Goal: Find contact information: Find contact information

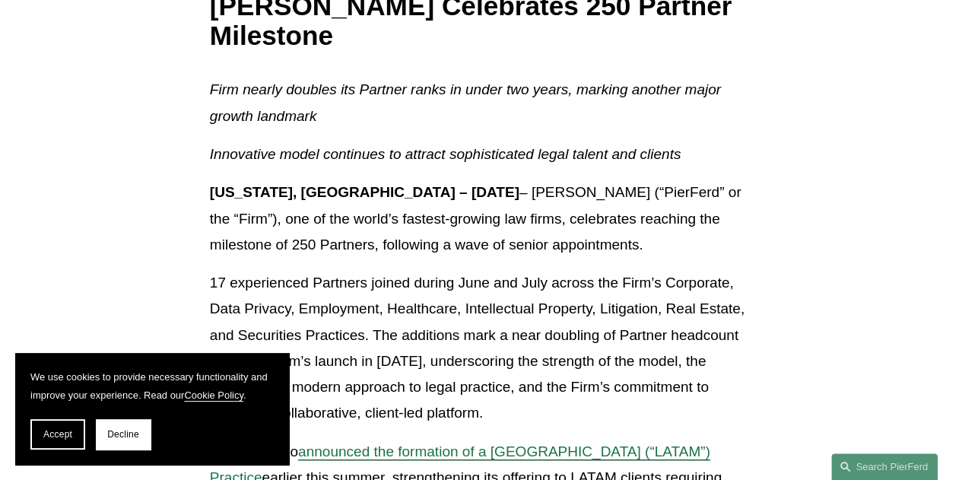
scroll to position [303, 0]
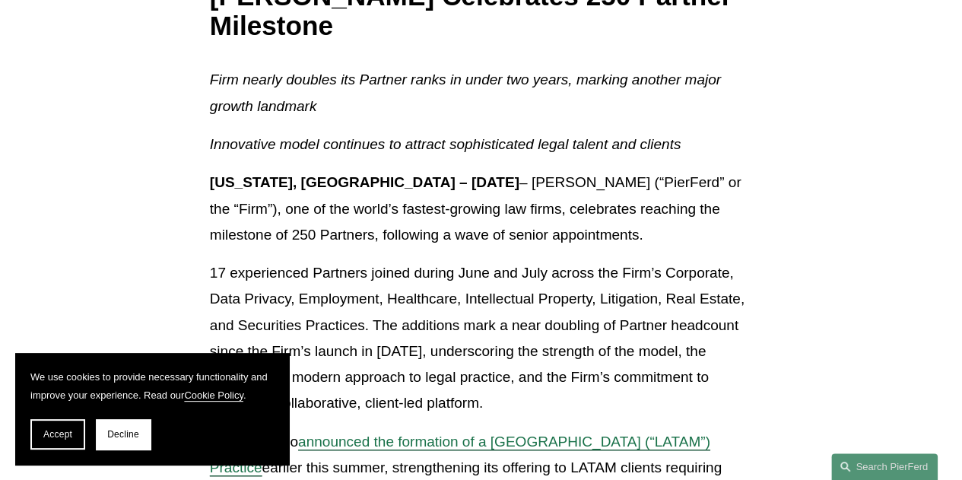
click at [113, 431] on span "Decline" at bounding box center [123, 434] width 32 height 11
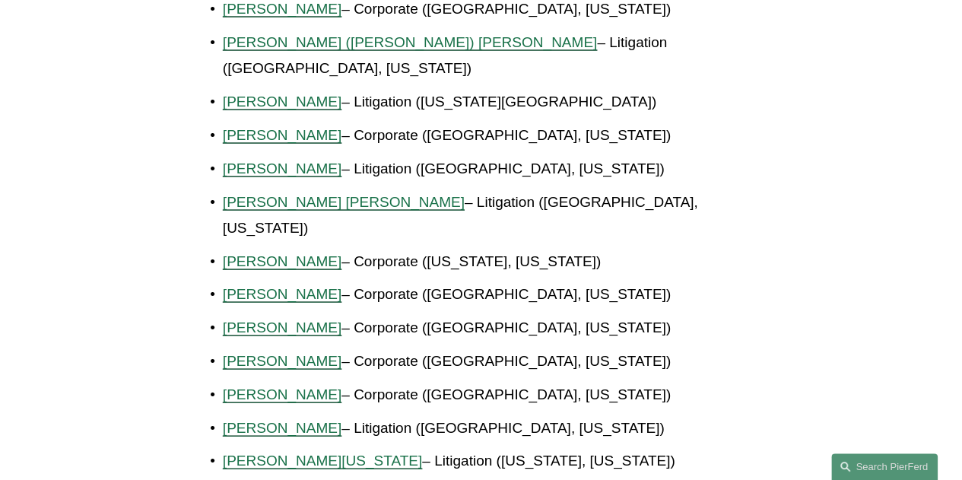
scroll to position [1464, 0]
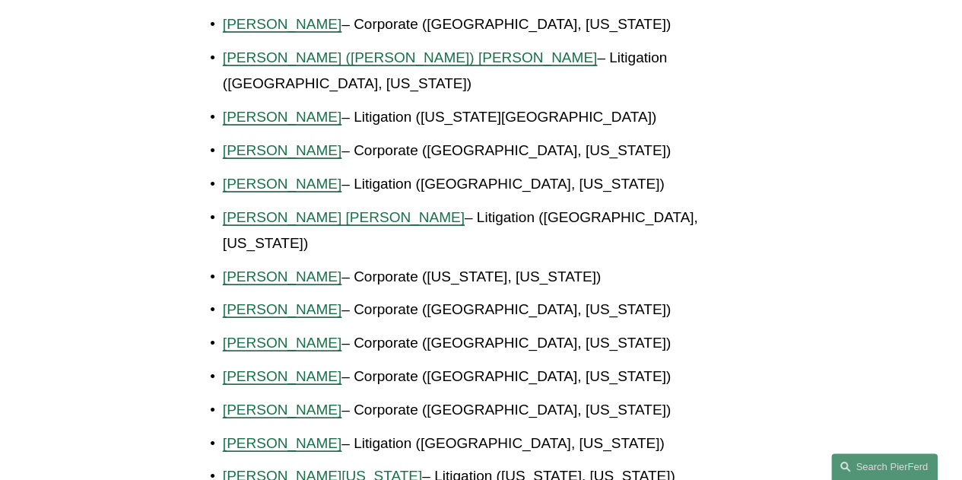
click at [283, 435] on span "[PERSON_NAME]" at bounding box center [282, 443] width 119 height 16
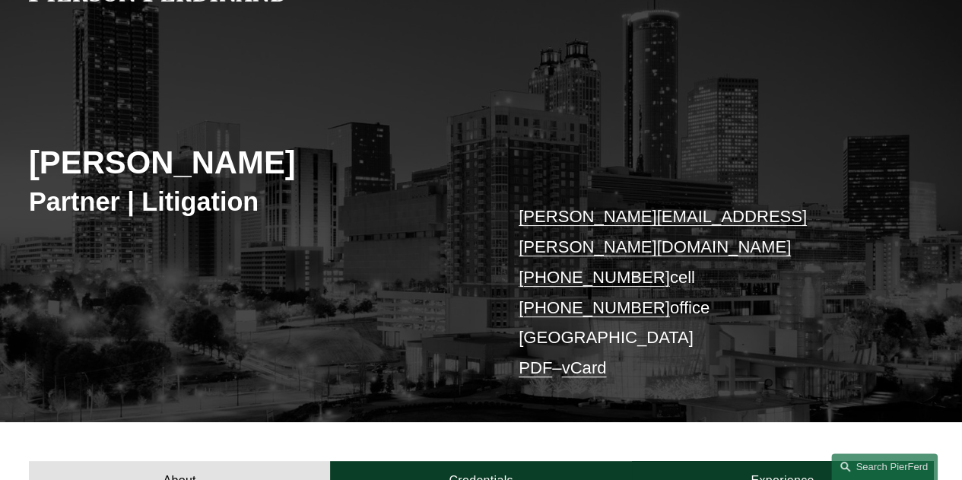
scroll to position [95, 0]
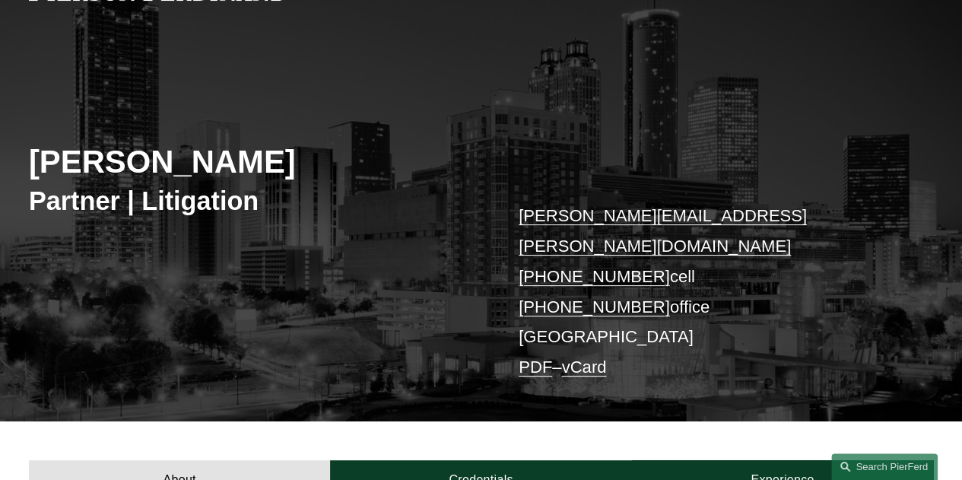
click at [584, 358] on link "vCard" at bounding box center [583, 367] width 45 height 19
click at [581, 358] on link "vCard" at bounding box center [583, 367] width 45 height 19
click at [528, 358] on link "PDF" at bounding box center [535, 367] width 33 height 19
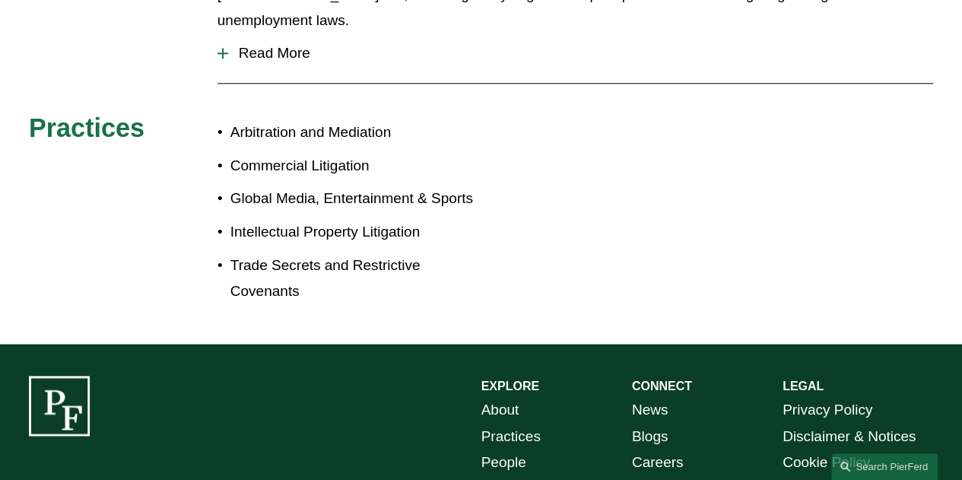
scroll to position [183, 0]
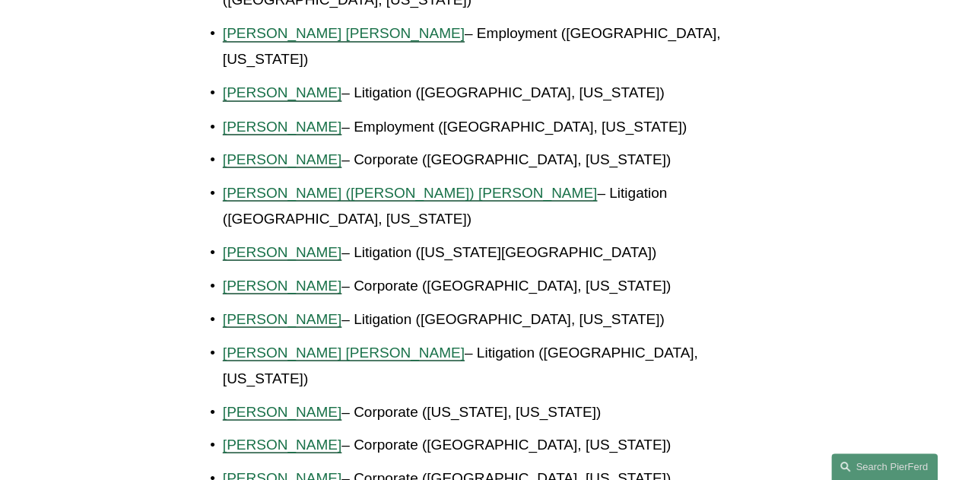
scroll to position [1307, 0]
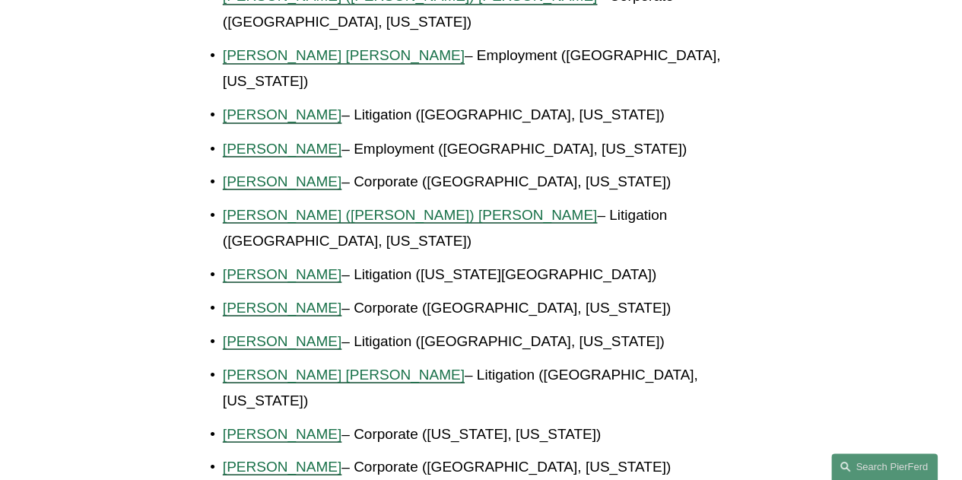
click at [256, 107] on span "[PERSON_NAME]" at bounding box center [282, 115] width 119 height 16
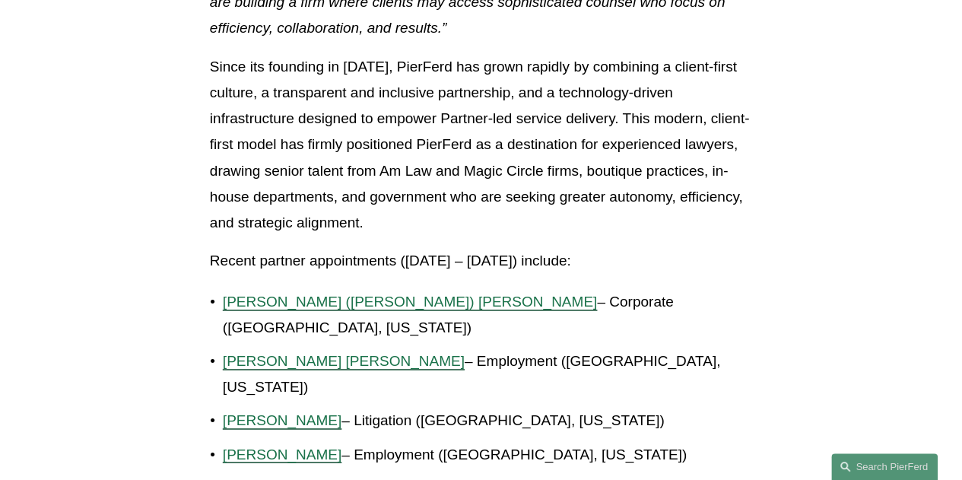
scroll to position [975, 0]
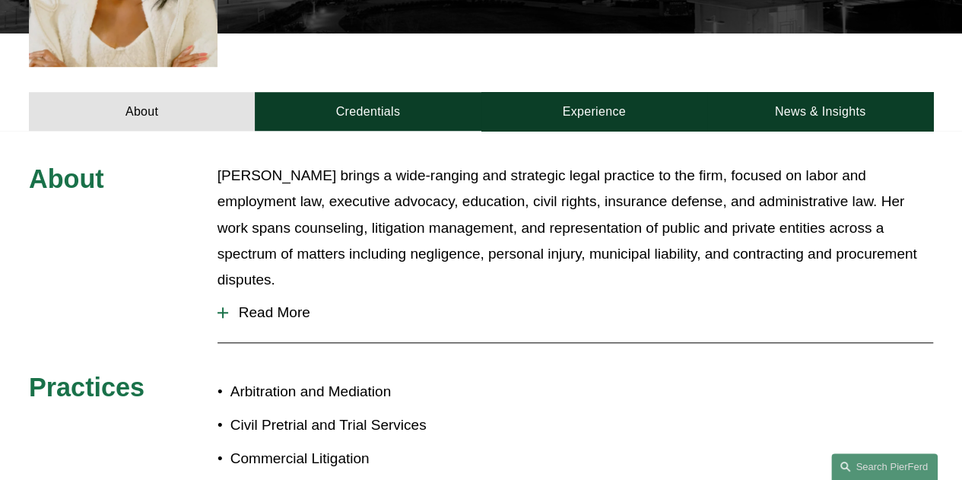
scroll to position [537, 0]
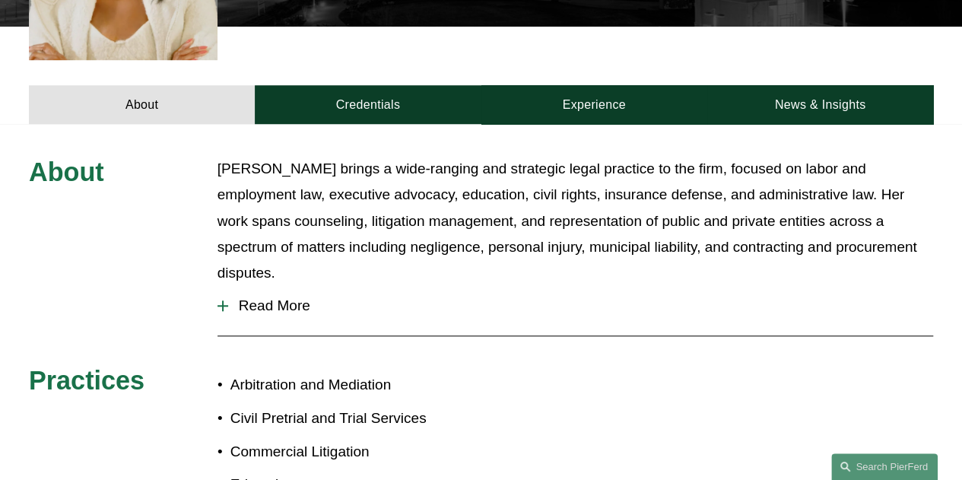
click at [231, 286] on button "Read More" at bounding box center [576, 306] width 716 height 40
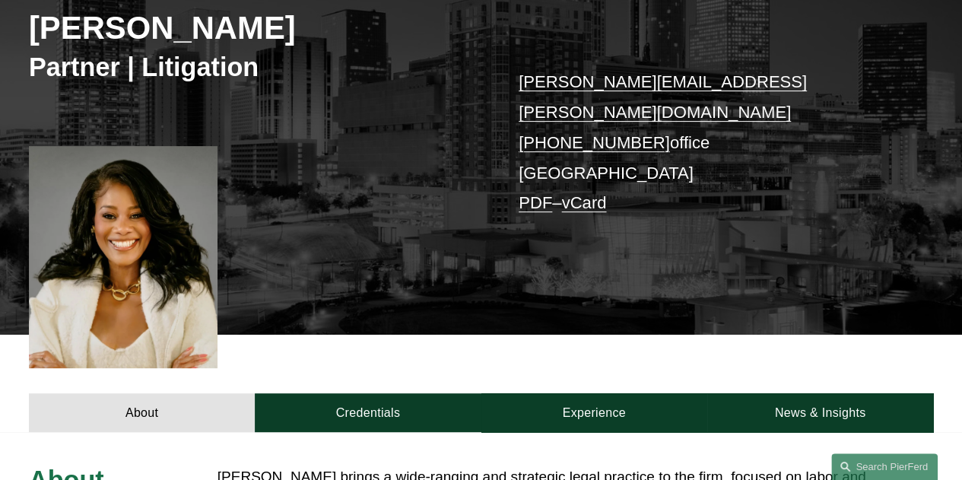
scroll to position [275, 0]
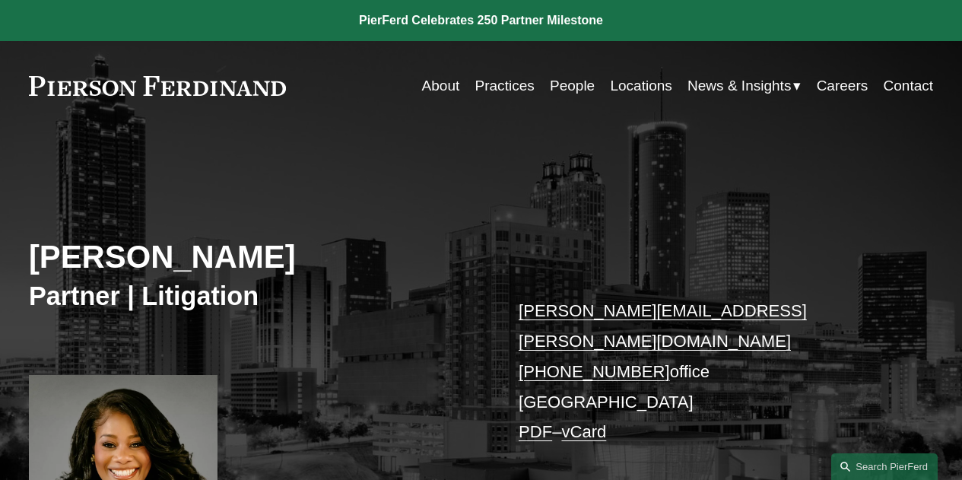
scroll to position [275, 0]
